Goal: Information Seeking & Learning: Understand process/instructions

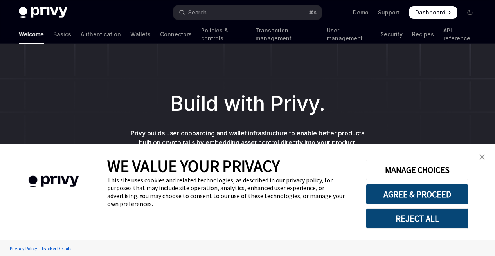
scroll to position [77, 0]
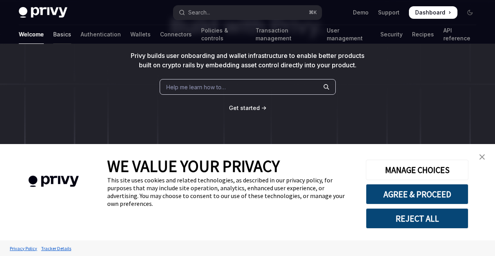
click at [53, 38] on link "Basics" at bounding box center [62, 34] width 18 height 19
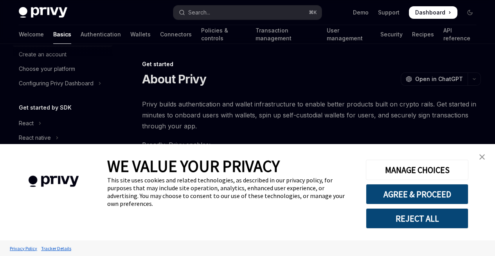
scroll to position [111, 0]
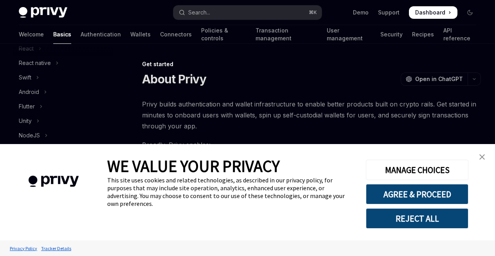
click at [479, 156] on img "close banner" at bounding box center [481, 156] width 5 height 5
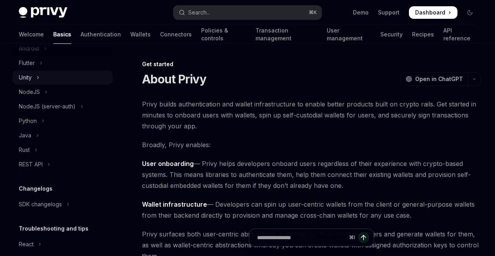
scroll to position [59, 0]
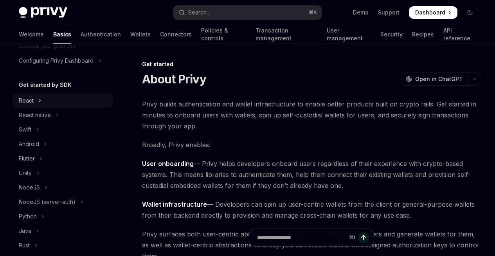
click at [29, 102] on div "React" at bounding box center [26, 100] width 15 height 9
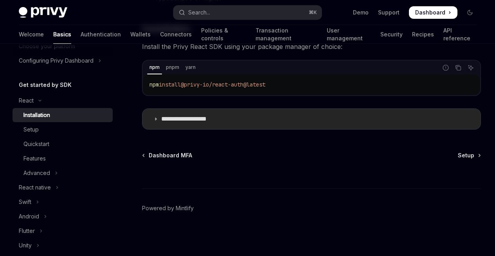
click at [207, 120] on p "**********" at bounding box center [193, 119] width 64 height 8
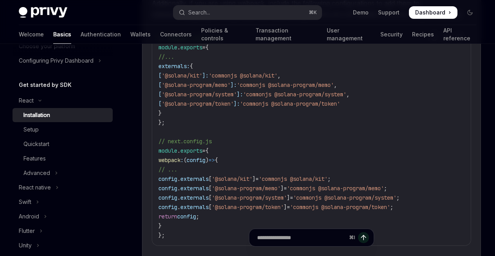
scroll to position [524, 0]
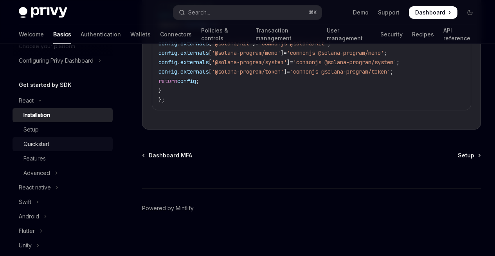
click at [39, 138] on link "Quickstart" at bounding box center [63, 144] width 100 height 14
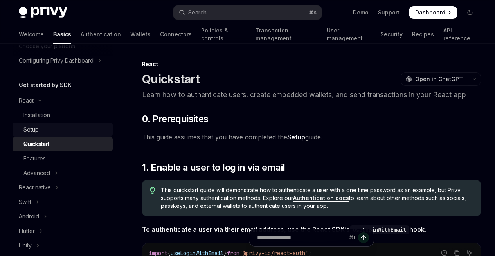
click at [39, 134] on link "Setup" at bounding box center [63, 129] width 100 height 14
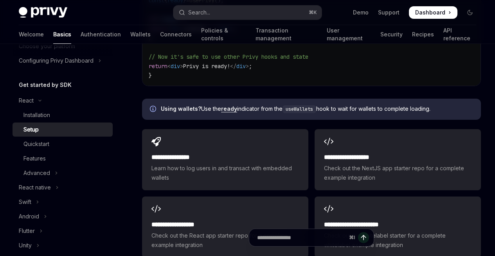
scroll to position [1216, 0]
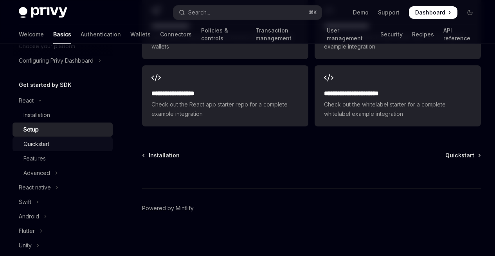
click at [28, 149] on link "Quickstart" at bounding box center [63, 144] width 100 height 14
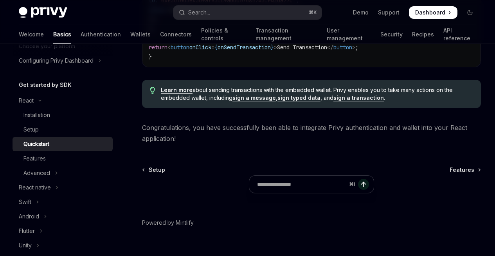
scroll to position [956, 0]
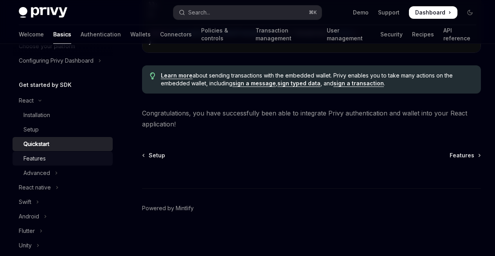
click at [19, 160] on link "Features" at bounding box center [63, 158] width 100 height 14
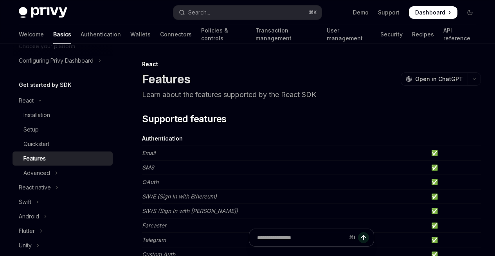
click at [19, 160] on link "Features" at bounding box center [63, 158] width 100 height 14
click at [32, 170] on div "Advanced" at bounding box center [36, 172] width 27 height 9
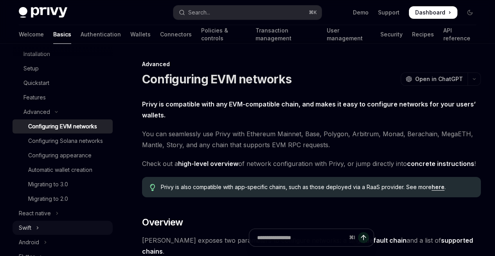
scroll to position [126, 0]
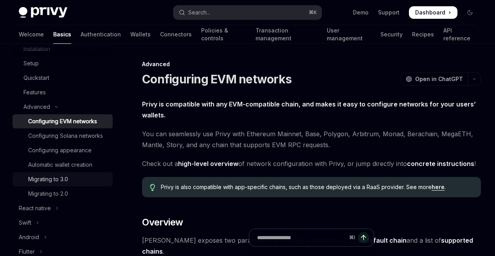
click at [52, 184] on div "Migrating to 3.0" at bounding box center [48, 178] width 40 height 9
type textarea "*"
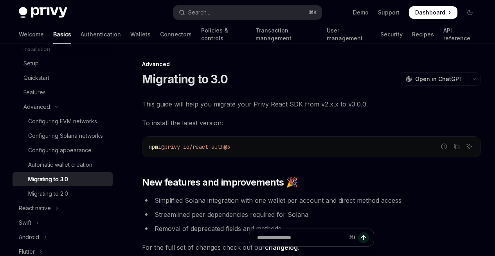
scroll to position [10, 0]
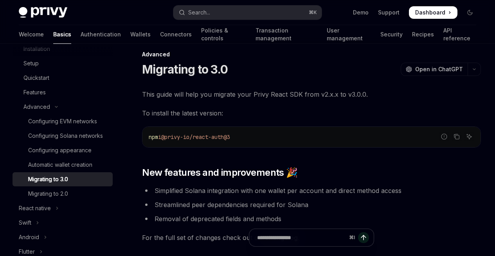
drag, startPoint x: 244, startPoint y: 147, endPoint x: 170, endPoint y: 149, distance: 74.0
click at [170, 142] on code "npm i @privy-io/react-auth@3" at bounding box center [311, 136] width 325 height 9
click at [203, 92] on span "This guide will help you migrate your Privy React SDK from v2.x.x to v3.0.0." at bounding box center [311, 94] width 339 height 11
drag, startPoint x: 172, startPoint y: 149, endPoint x: 241, endPoint y: 147, distance: 68.5
click at [241, 142] on code "npm i @privy-io/react-auth@3" at bounding box center [311, 136] width 325 height 9
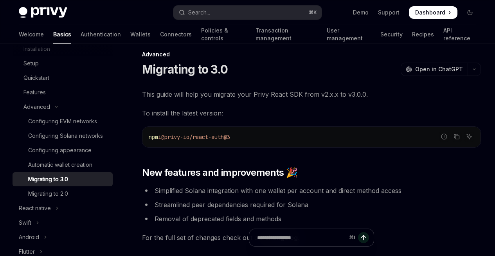
click at [244, 142] on code "npm i @privy-io/react-auth@3" at bounding box center [311, 136] width 325 height 9
drag, startPoint x: 244, startPoint y: 148, endPoint x: 169, endPoint y: 148, distance: 74.3
click at [169, 142] on code "npm i @privy-io/react-auth@3" at bounding box center [311, 136] width 325 height 9
click at [169, 140] on span "@privy-io/react-auth@3" at bounding box center [195, 136] width 69 height 7
drag, startPoint x: 165, startPoint y: 148, endPoint x: 243, endPoint y: 146, distance: 77.9
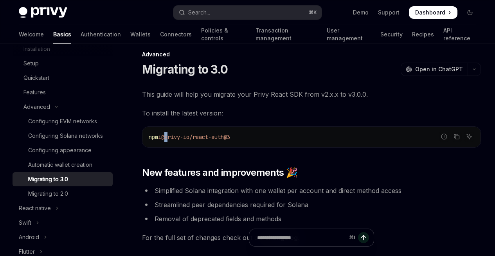
click at [243, 142] on code "npm i @privy-io/react-auth@3" at bounding box center [311, 136] width 325 height 9
copy span "@privy-io/react-auth@3"
